Goal: Information Seeking & Learning: Learn about a topic

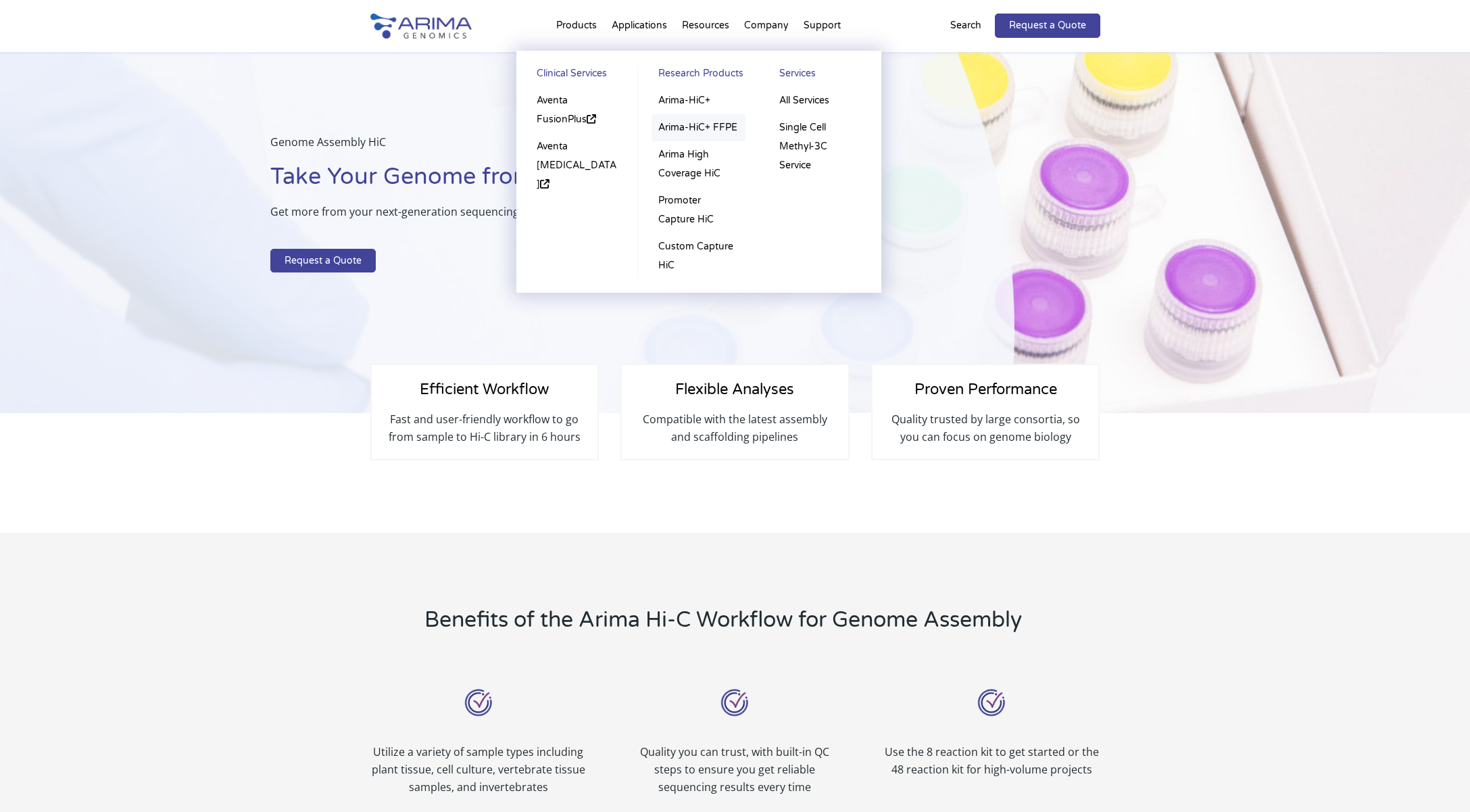
click at [714, 121] on link "Arima-HiC+ FFPE" at bounding box center [699, 128] width 94 height 27
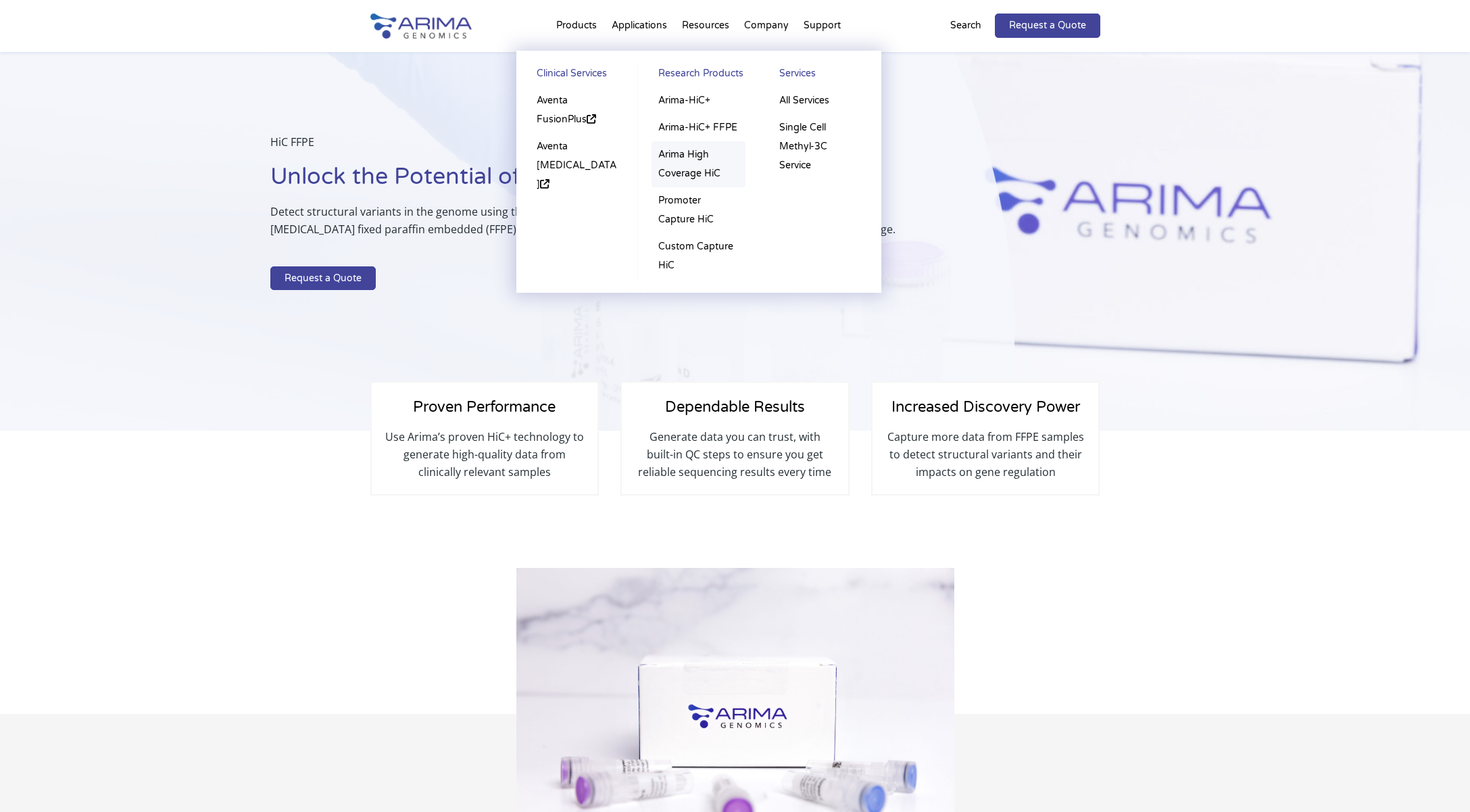
click at [718, 168] on link "Arima High Coverage HiC" at bounding box center [699, 164] width 94 height 46
